Goal: Understand process/instructions

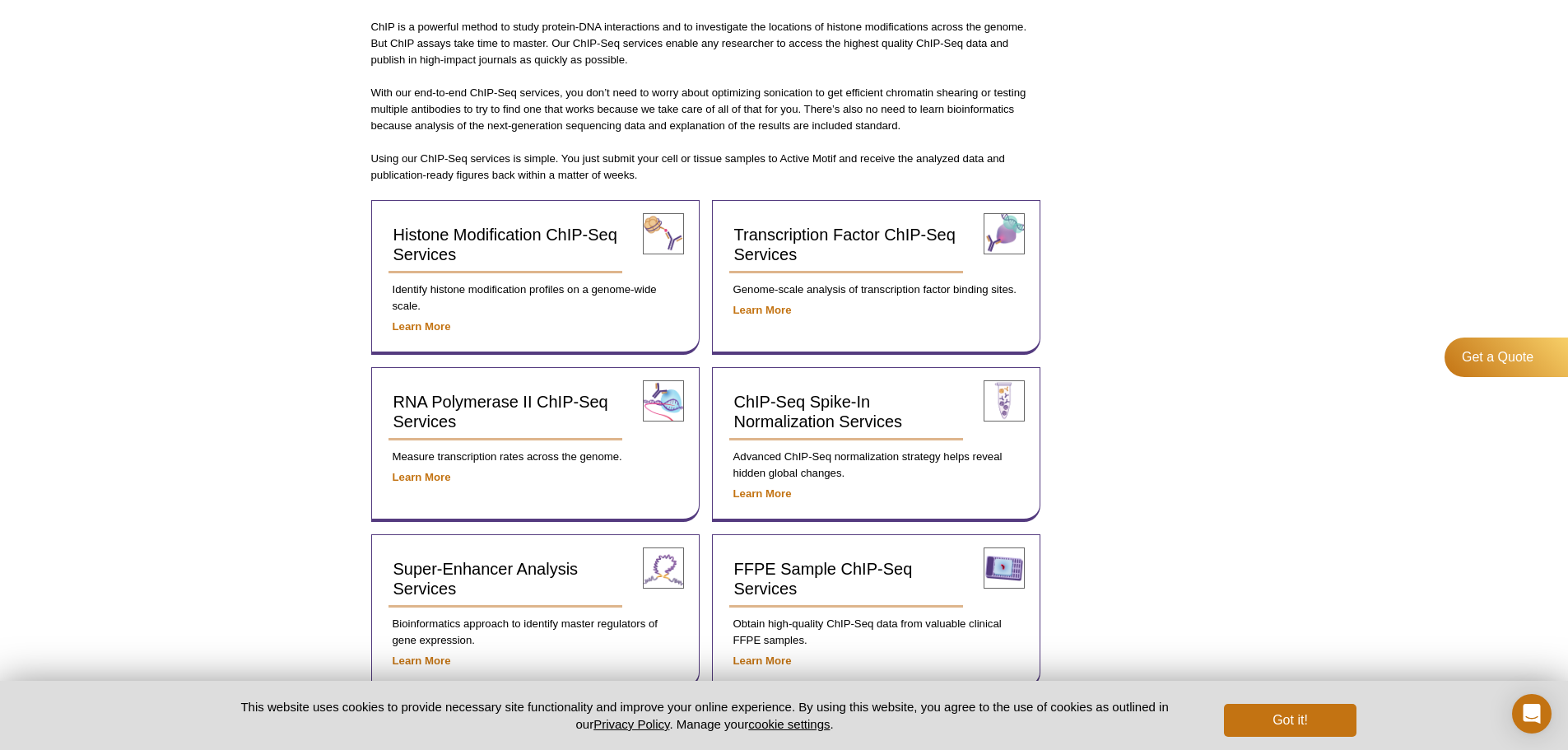
scroll to position [470, 0]
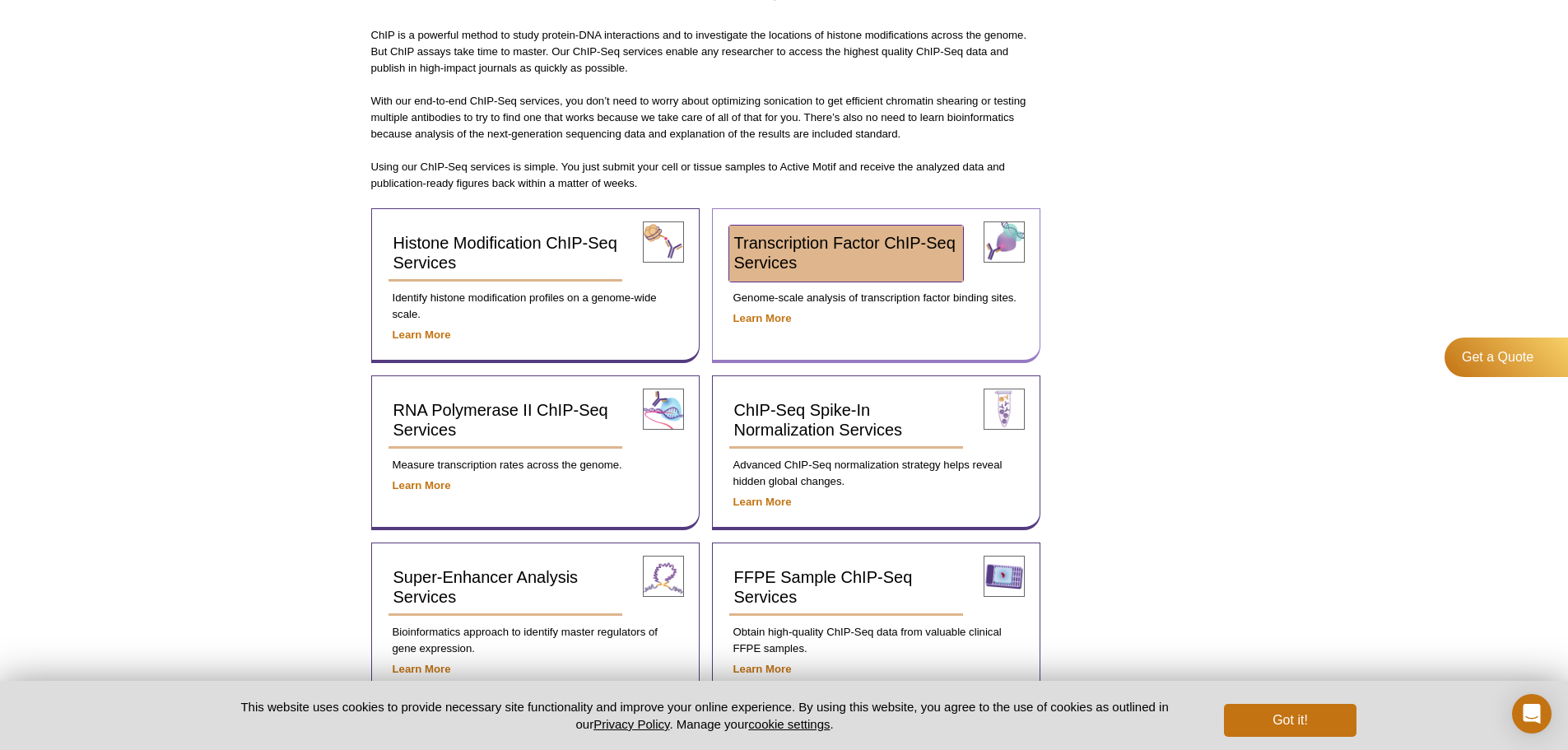
click at [876, 248] on span "Transcription Factor ChIP-Seq Services" at bounding box center [845, 252] width 222 height 38
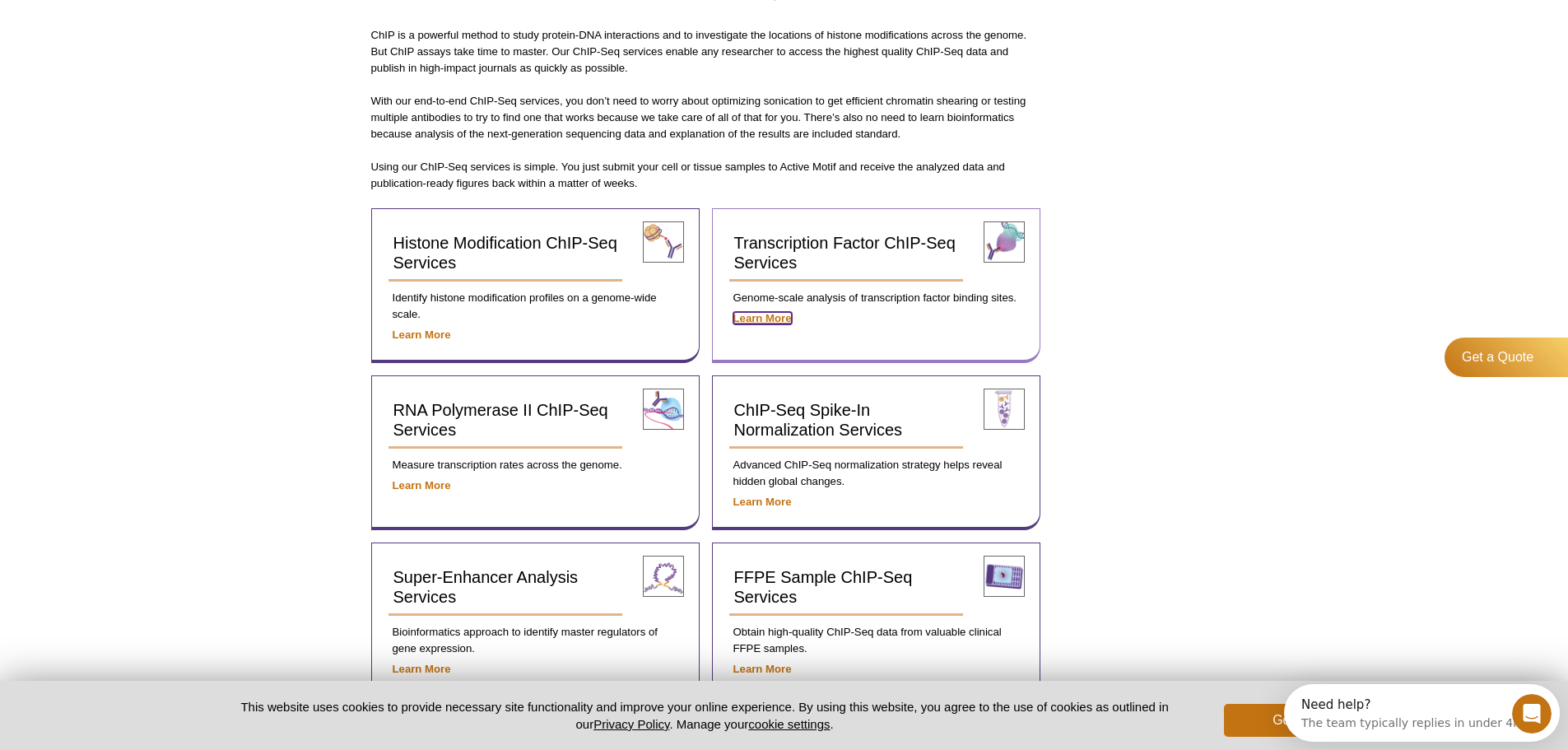
click at [776, 321] on strong "Learn More" at bounding box center [763, 318] width 59 height 13
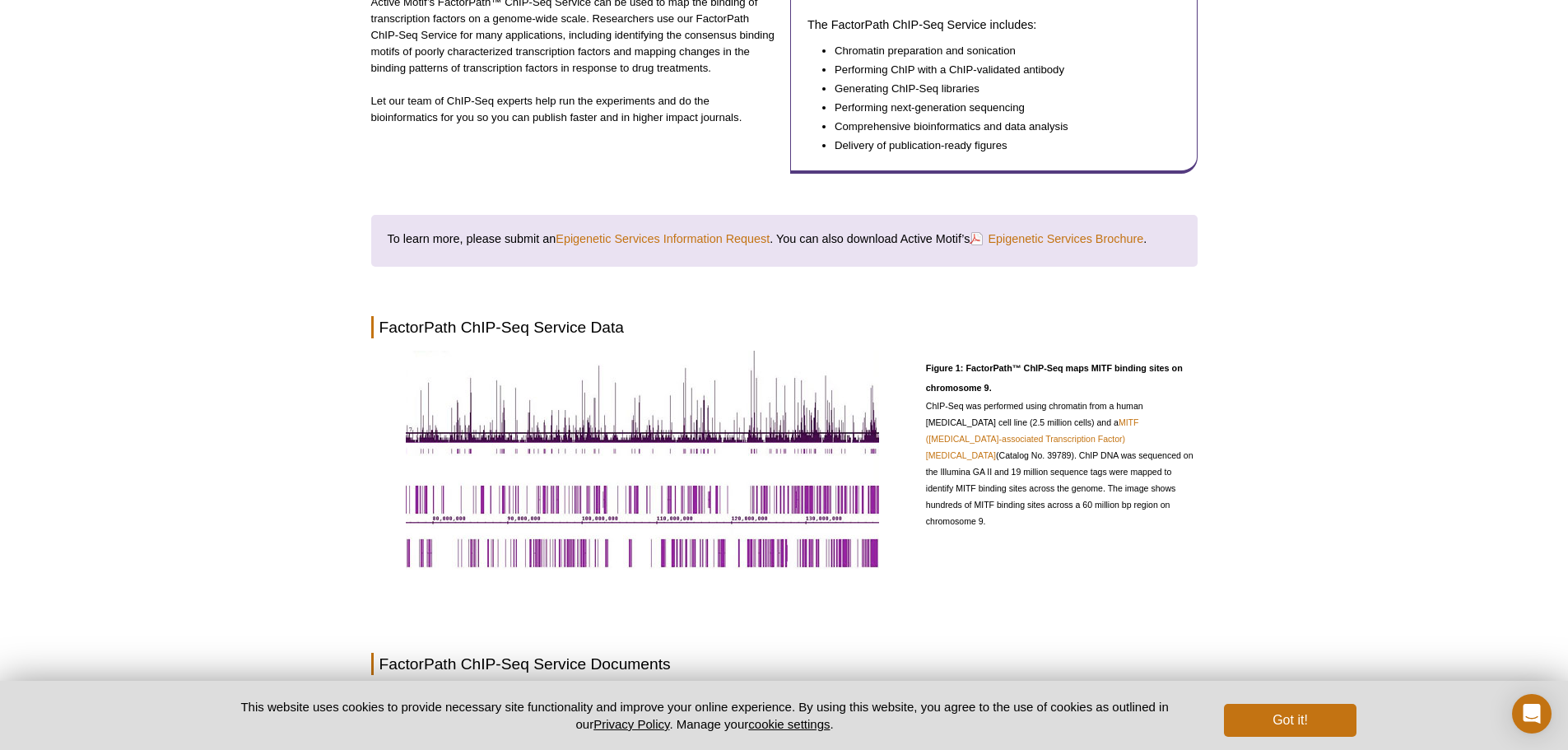
scroll to position [157, 0]
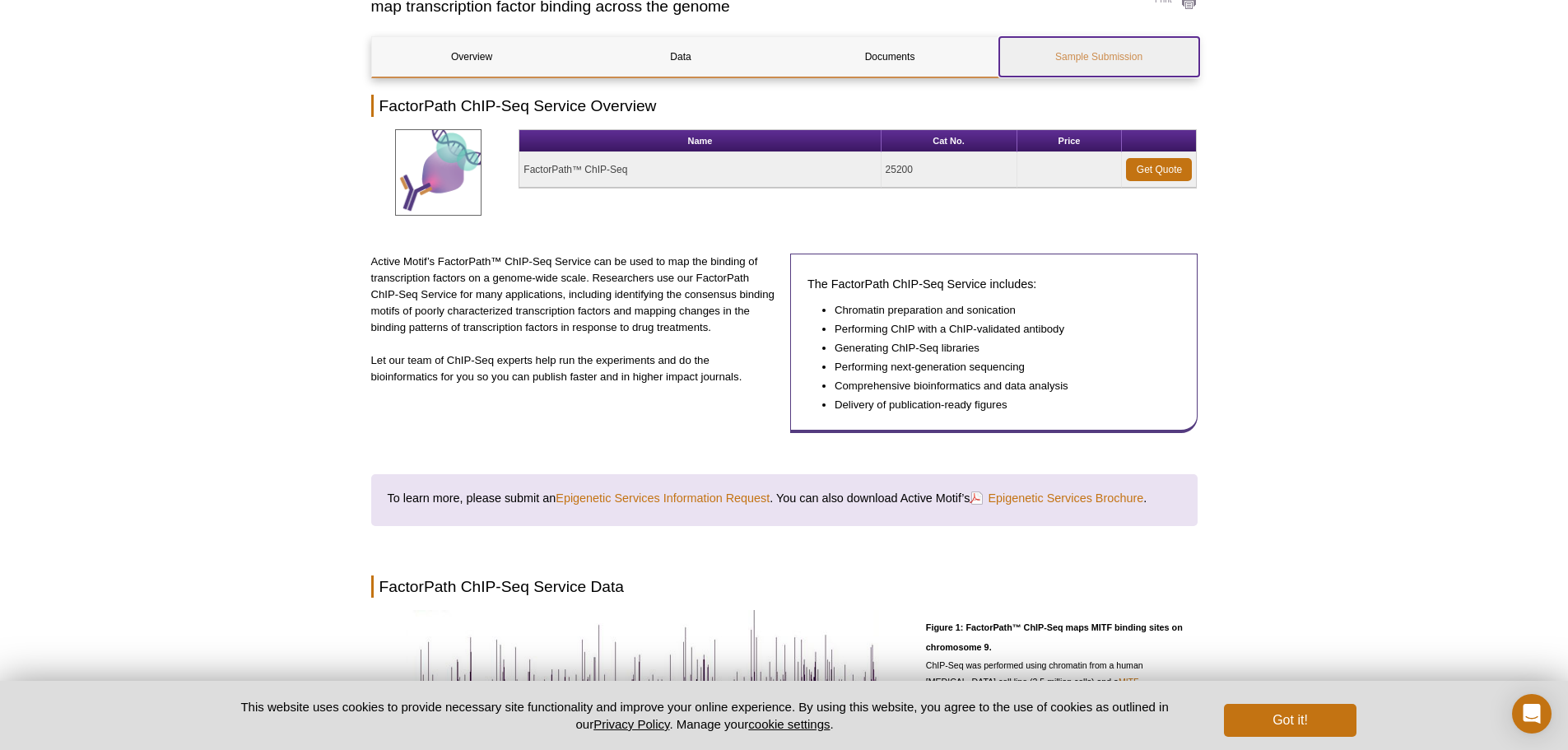
click at [1070, 47] on link "Sample Submission" at bounding box center [1099, 56] width 200 height 39
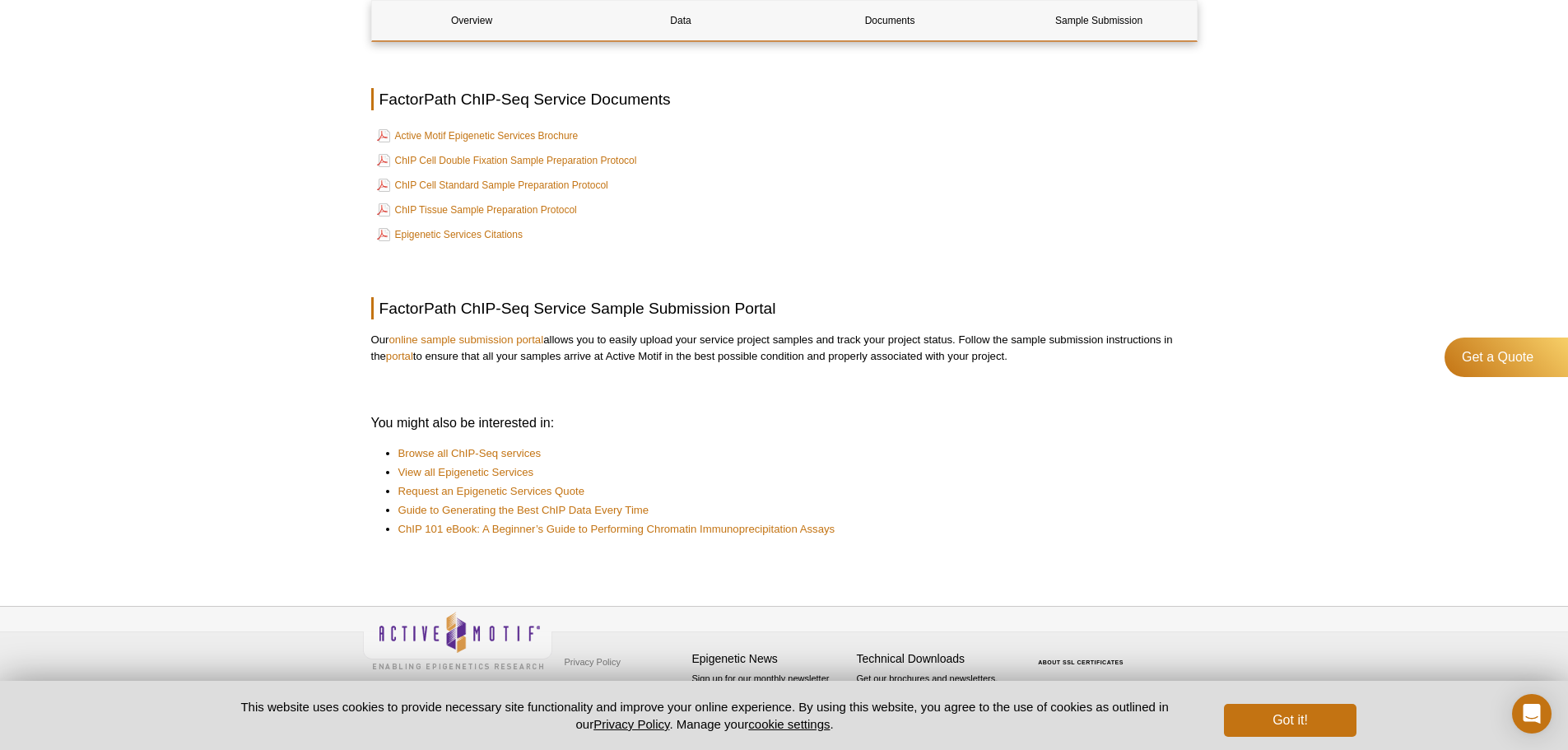
scroll to position [157, 0]
